Goal: Information Seeking & Learning: Learn about a topic

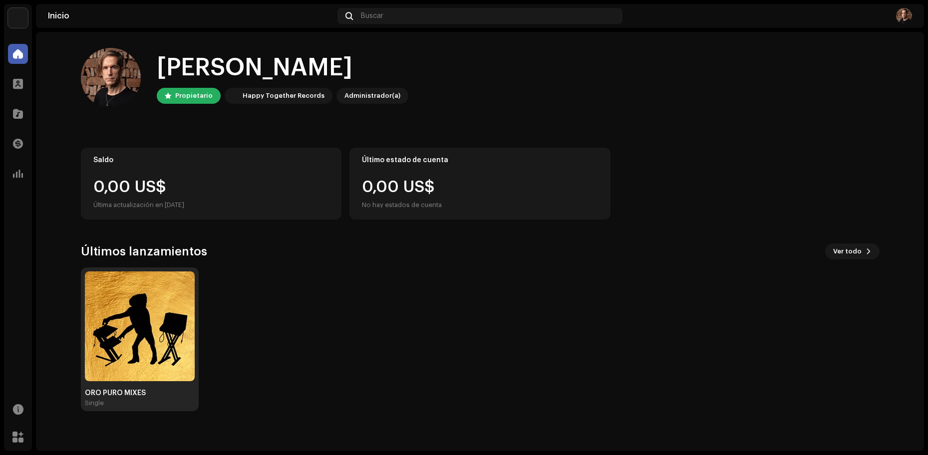
click at [171, 287] on img at bounding box center [140, 327] width 110 height 110
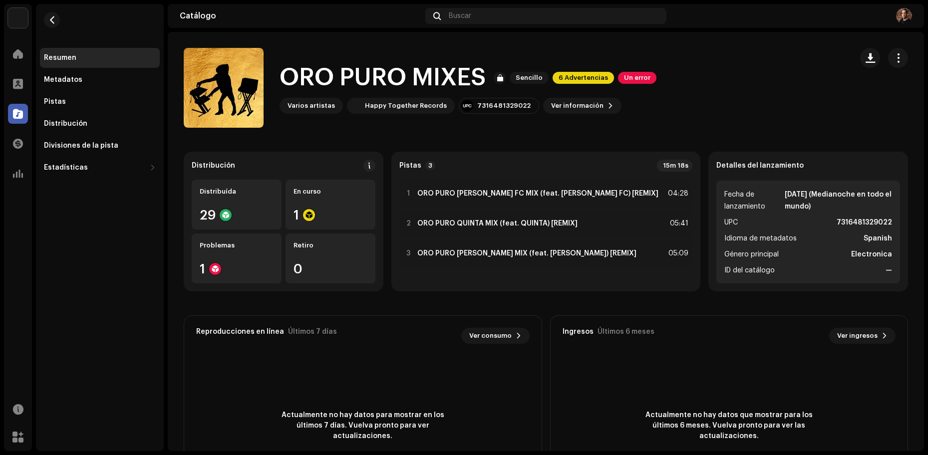
drag, startPoint x: 657, startPoint y: 38, endPoint x: 652, endPoint y: 36, distance: 5.4
click at [655, 37] on catalog-releases-details-overview "ORO PURO MIXES Sencillo 6 Advertencias Un error ORO PURO MIXES Sencillo 6 Adver…" at bounding box center [546, 281] width 757 height 499
click at [21, 83] on span at bounding box center [18, 84] width 10 height 8
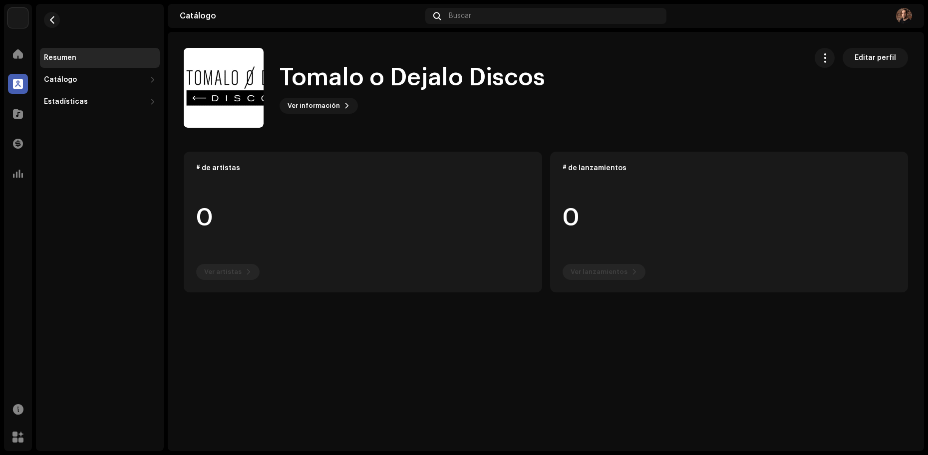
click at [319, 55] on div "Tomalo o Dejalo Discos Ver información Editar perfil" at bounding box center [491, 88] width 615 height 80
click at [20, 55] on span at bounding box center [18, 54] width 10 height 8
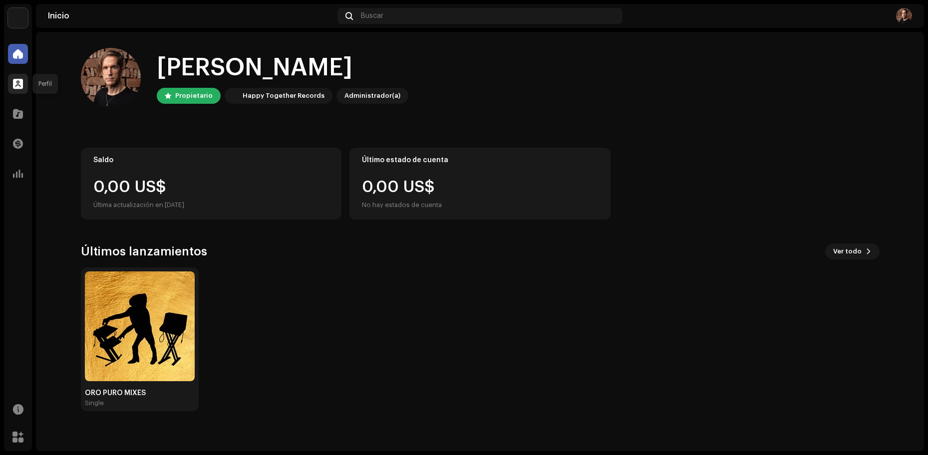
click at [21, 81] on span at bounding box center [18, 84] width 10 height 8
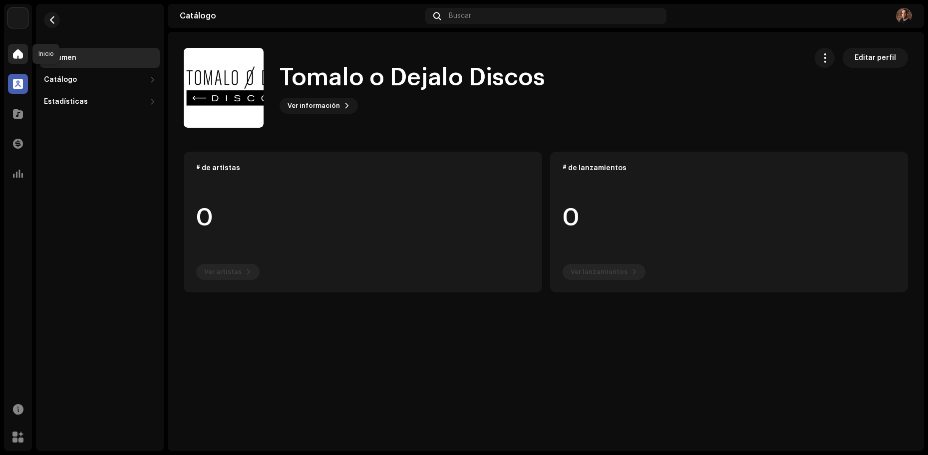
click at [15, 50] on span at bounding box center [18, 54] width 10 height 8
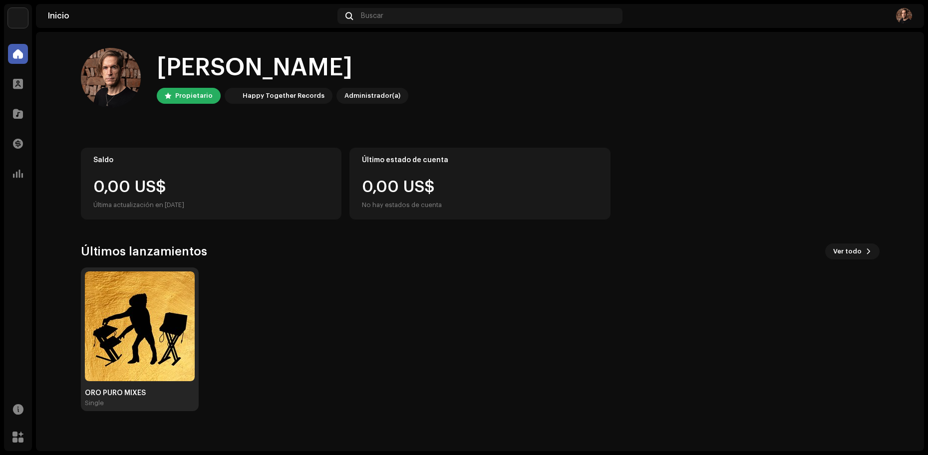
click at [177, 290] on img at bounding box center [140, 327] width 110 height 110
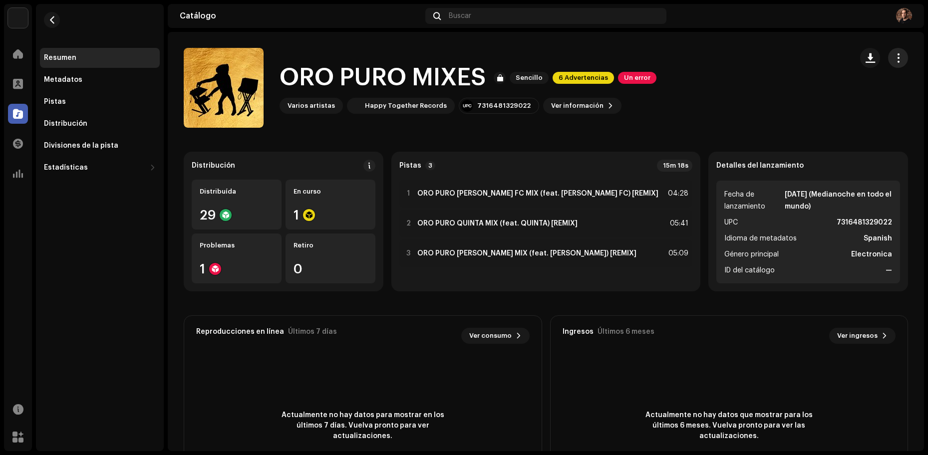
click at [894, 58] on span "button" at bounding box center [898, 58] width 9 height 8
click at [689, 132] on catalog-releases-details-overview "ORO PURO MIXES Sencillo 6 Advertencias Un error ORO PURO MIXES Sencillo 6 Adver…" at bounding box center [546, 281] width 757 height 499
click at [906, 16] on img at bounding box center [904, 16] width 16 height 16
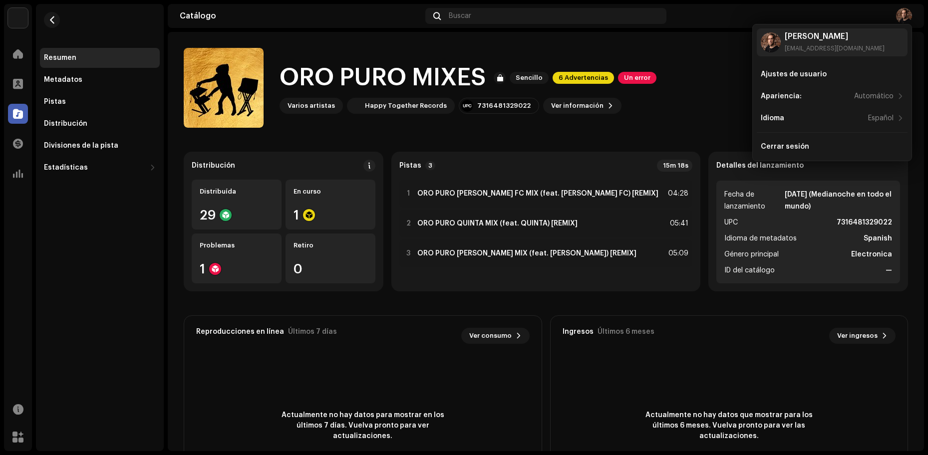
click at [703, 78] on div "ORO PURO MIXES Sencillo 6 Advertencias Un error Varios artistas Happy Together …" at bounding box center [514, 88] width 661 height 80
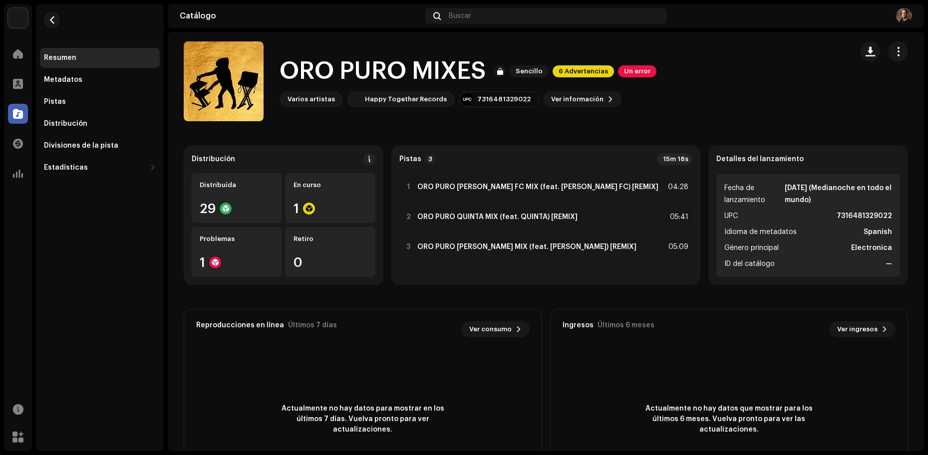
scroll to position [7, 0]
click at [895, 53] on span "button" at bounding box center [898, 50] width 9 height 8
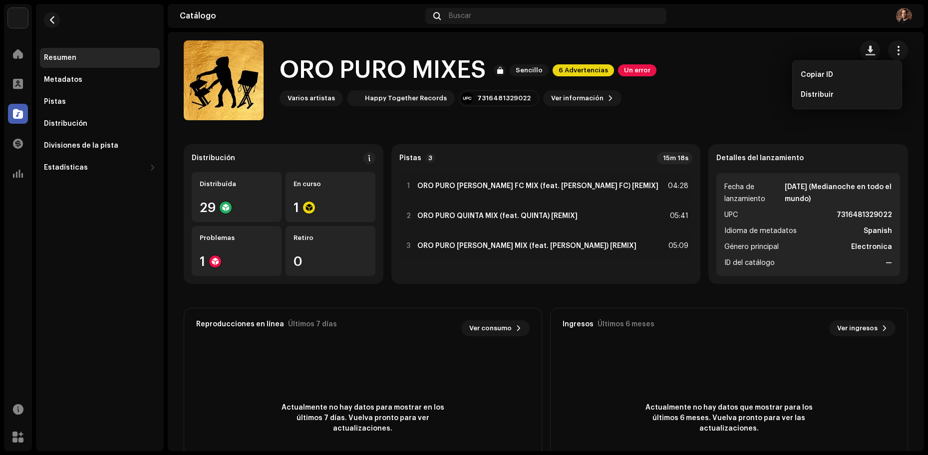
click at [903, 12] on img at bounding box center [904, 16] width 16 height 16
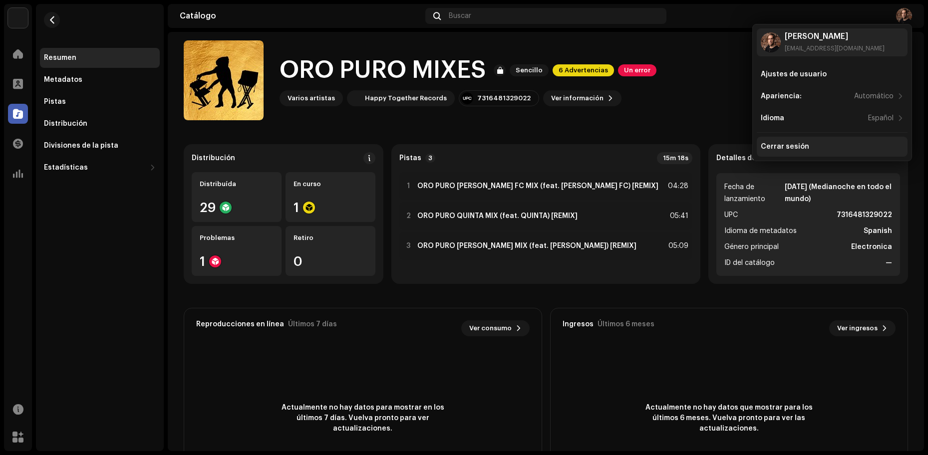
click at [804, 141] on div "Cerrar sesión" at bounding box center [832, 147] width 151 height 20
